Goal: Information Seeking & Learning: Learn about a topic

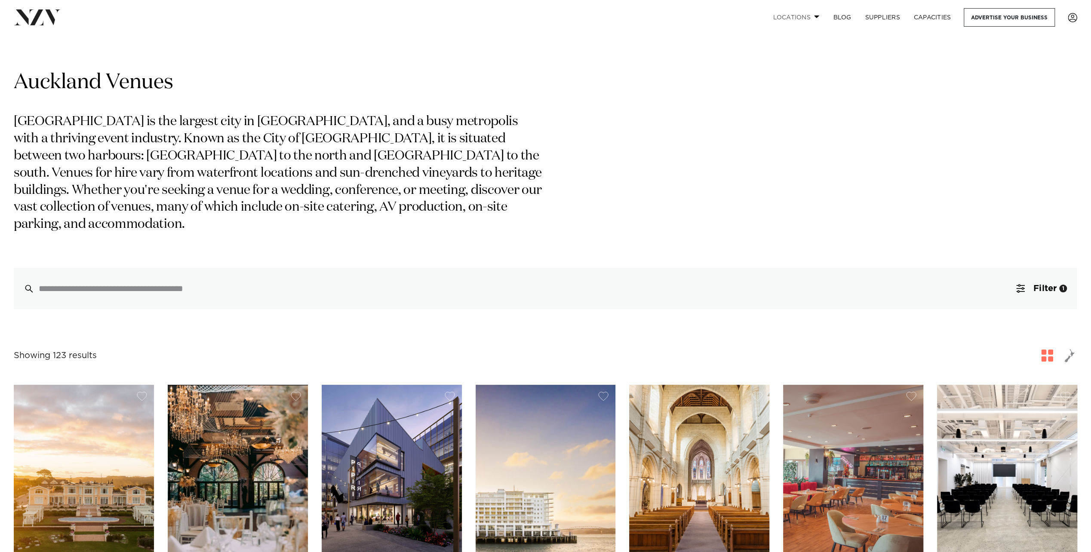
click at [809, 18] on link "Locations" at bounding box center [796, 17] width 60 height 18
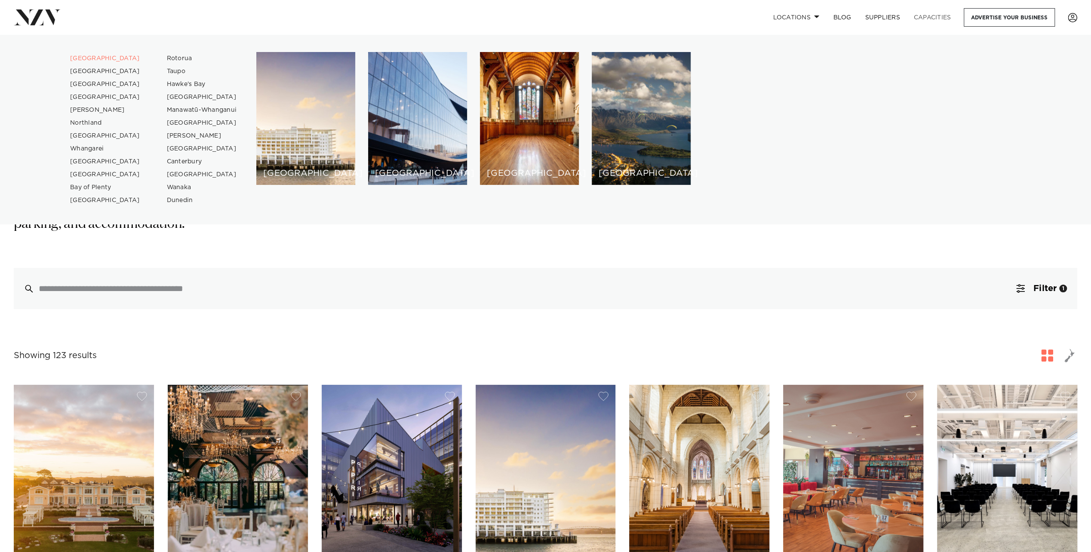
click at [918, 14] on link "Capacities" at bounding box center [932, 17] width 51 height 18
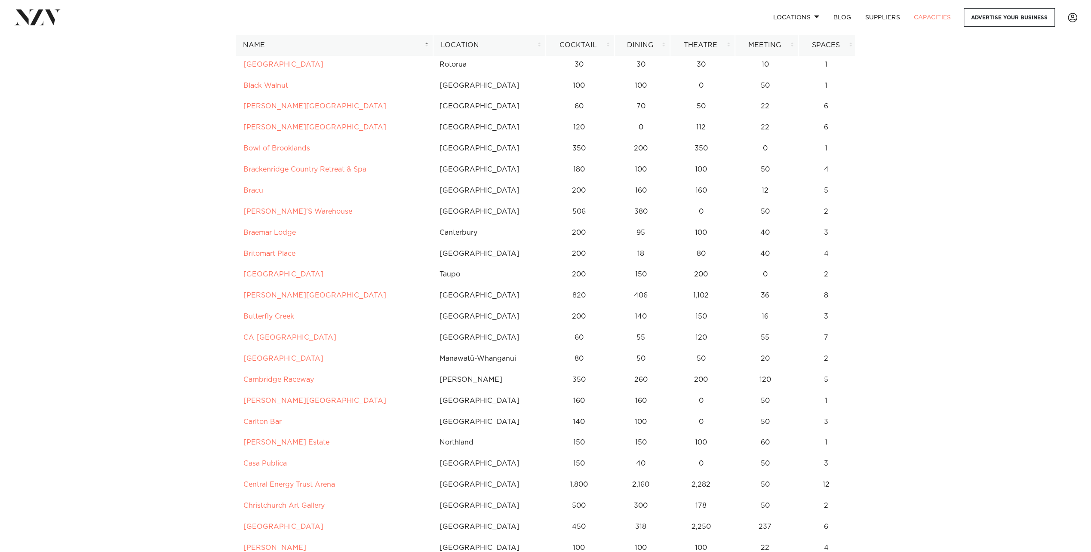
scroll to position [559, 0]
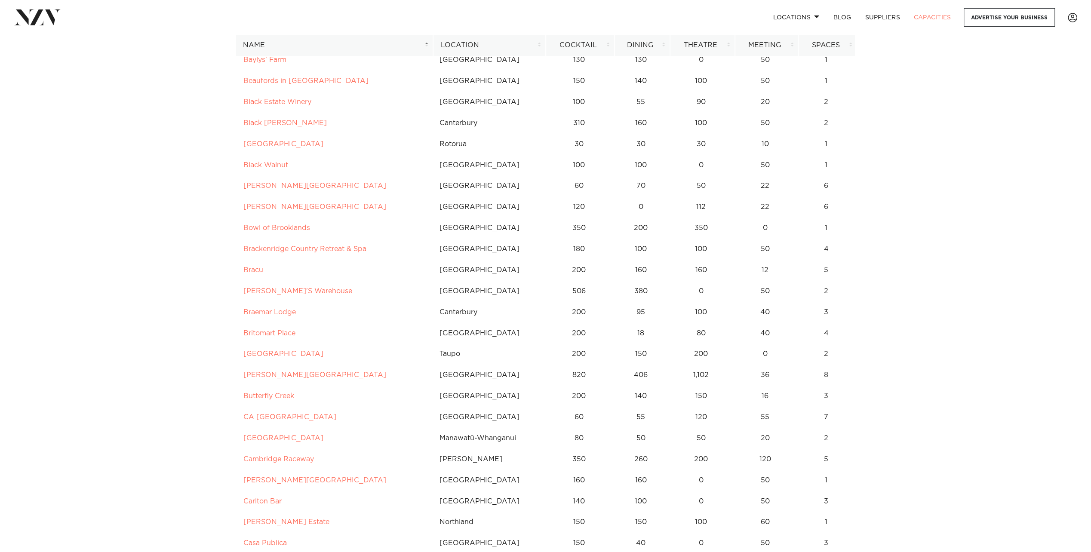
click at [490, 55] on th "Location" at bounding box center [489, 45] width 113 height 21
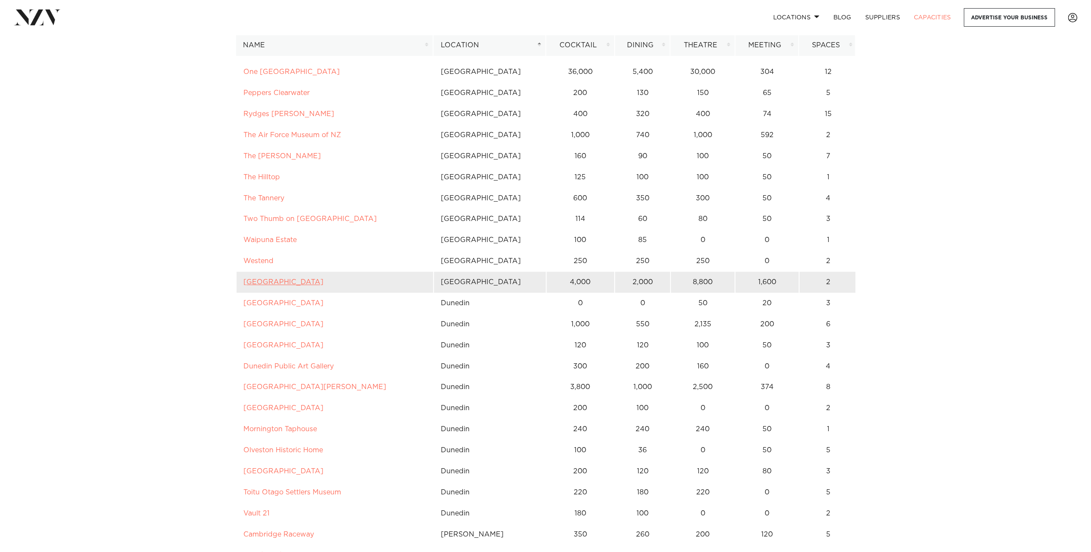
scroll to position [3398, 0]
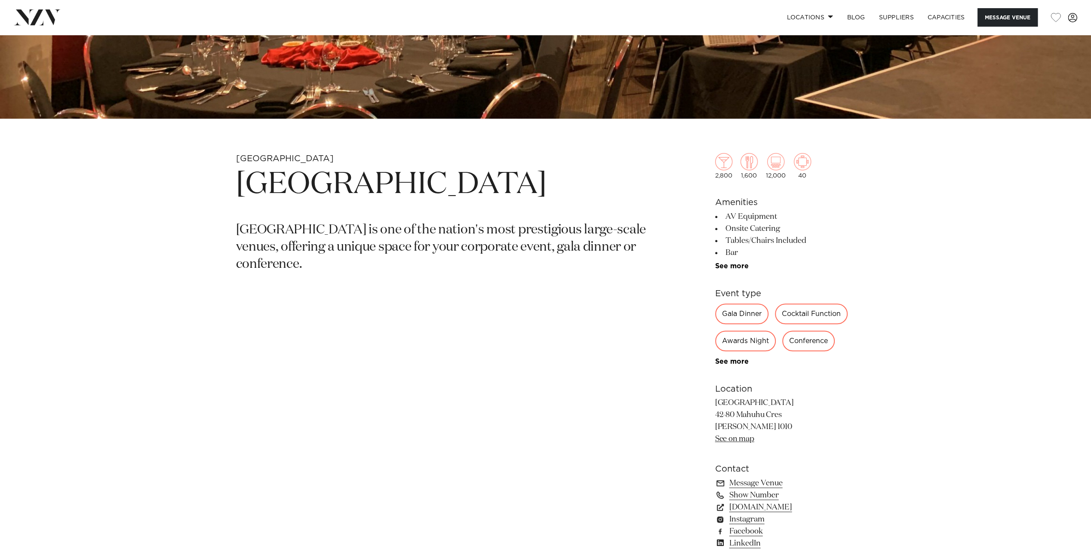
scroll to position [516, 0]
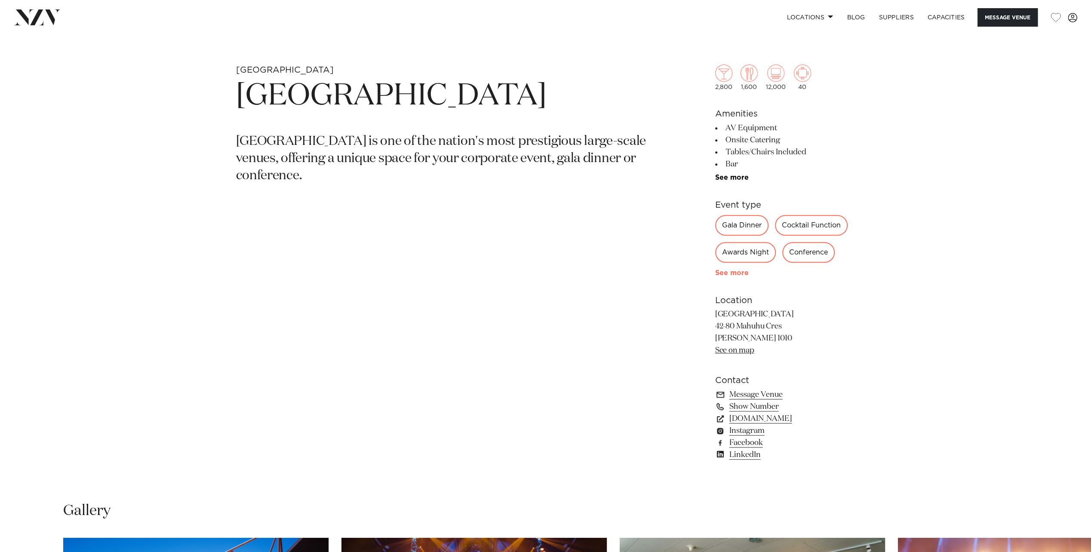
click at [735, 272] on link "See more" at bounding box center [748, 273] width 67 height 7
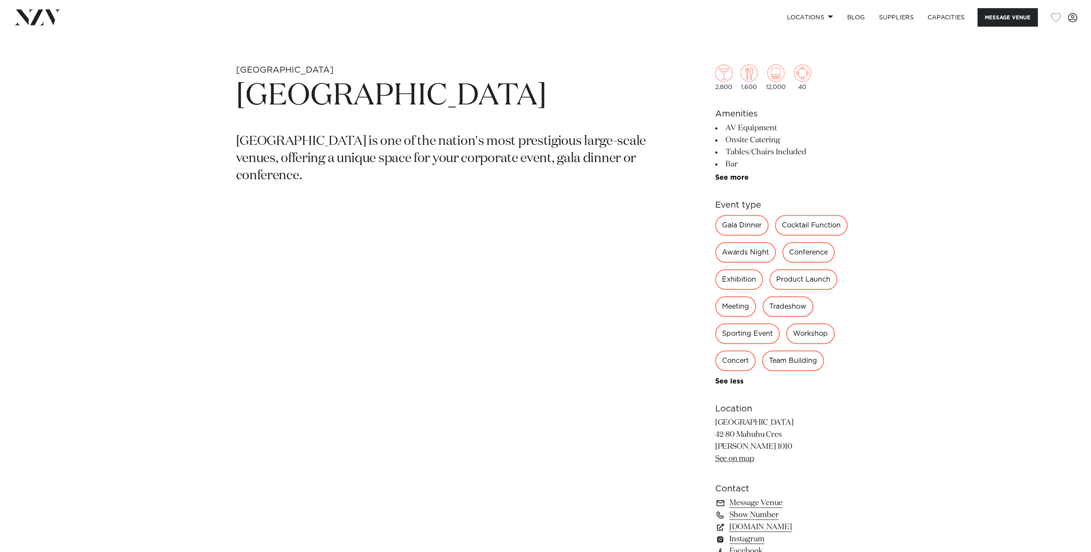
click at [751, 275] on div "Exhibition" at bounding box center [739, 279] width 48 height 21
click at [749, 280] on div "Exhibition" at bounding box center [739, 279] width 48 height 21
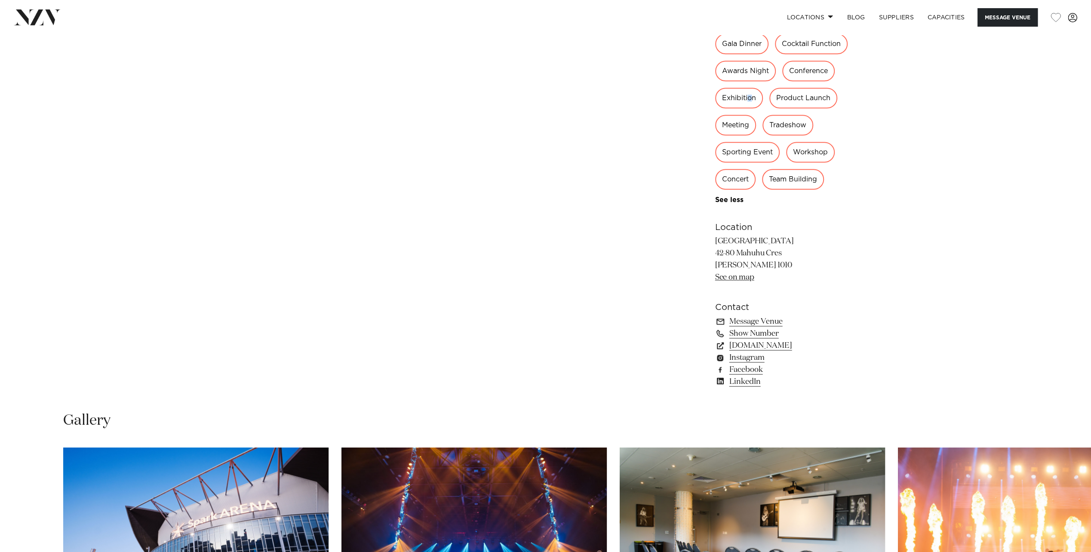
scroll to position [817, 0]
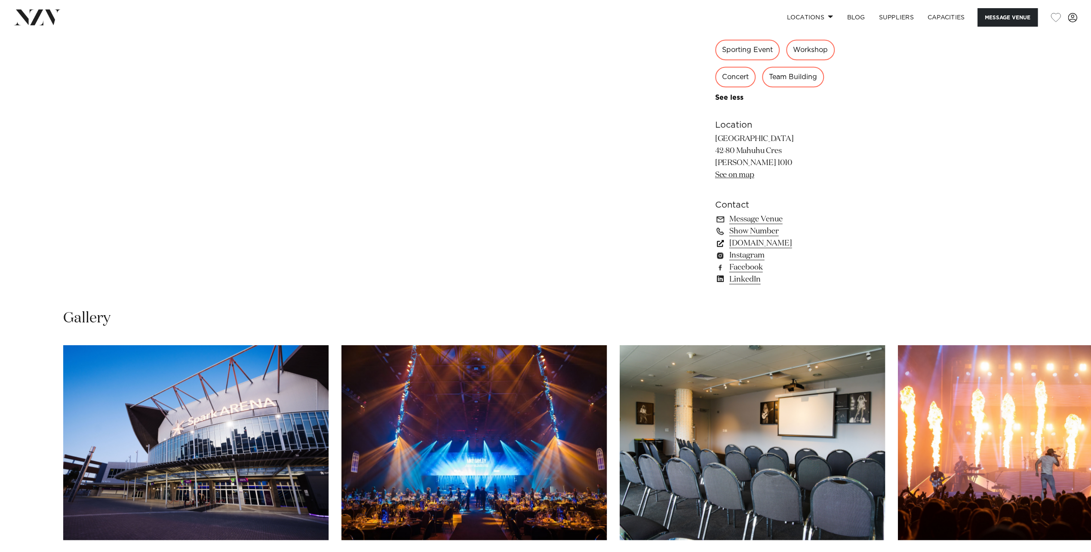
click at [769, 241] on link "www.sparkarena.co.nz" at bounding box center [785, 243] width 140 height 12
